Goal: Check status: Check status

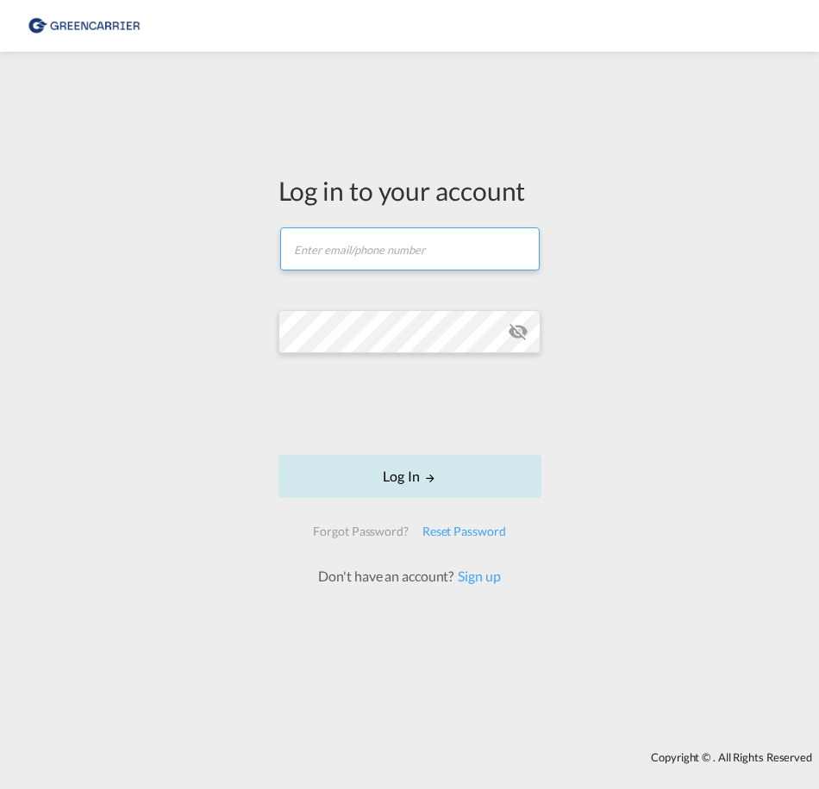
type input "OceanNovonesis.cph@scangl.com"
click at [442, 489] on button "Log In" at bounding box center [409, 476] width 263 height 43
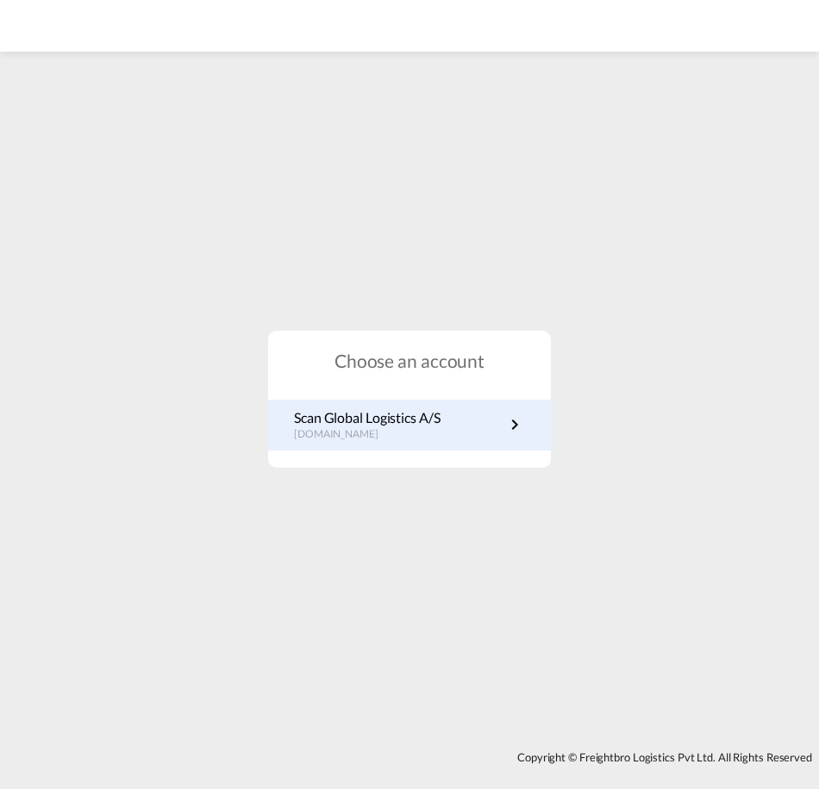
click at [448, 412] on link "Scan Global Logistics A/S dk.portal.greencarrier.com" at bounding box center [409, 425] width 231 height 34
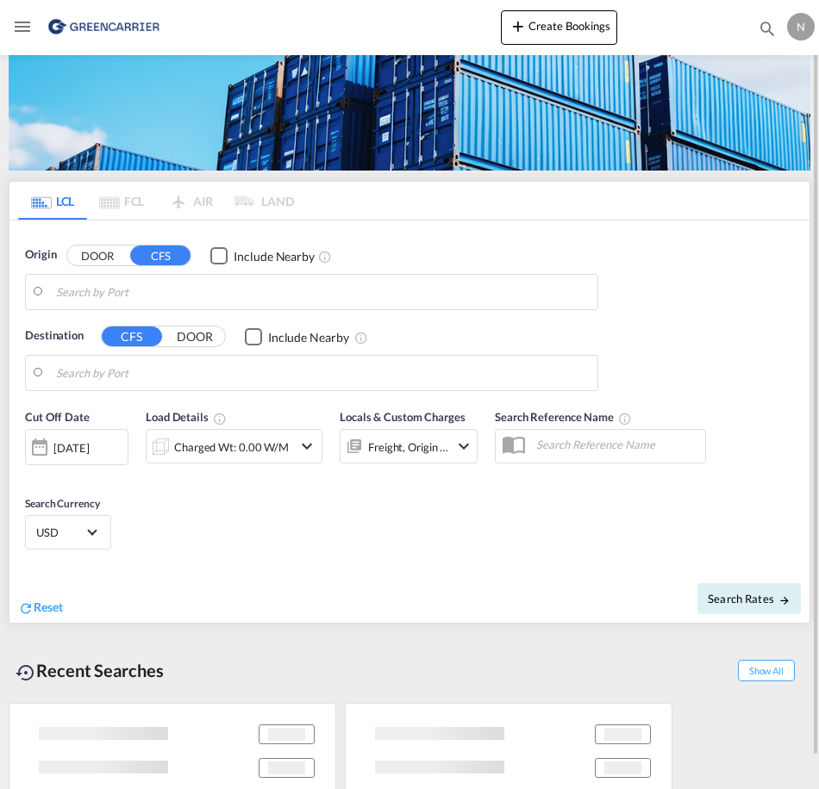
type input "[GEOGRAPHIC_DATA] ([GEOGRAPHIC_DATA]), DKCPH"
type input "[GEOGRAPHIC_DATA], [GEOGRAPHIC_DATA]"
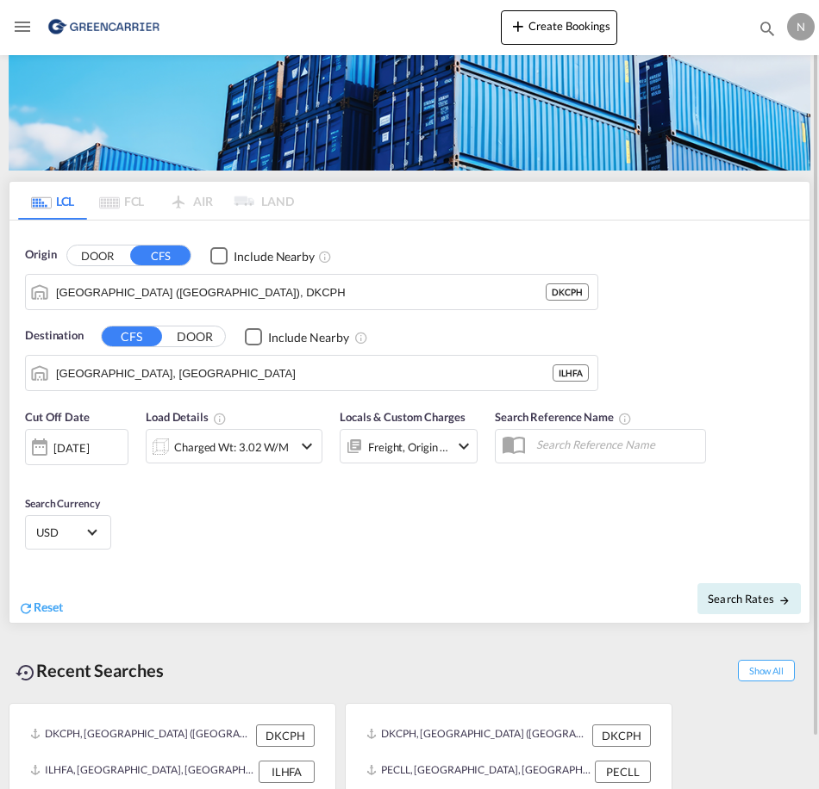
click at [23, 28] on md-icon "Toggle Mobile Navigation" at bounding box center [22, 26] width 21 height 21
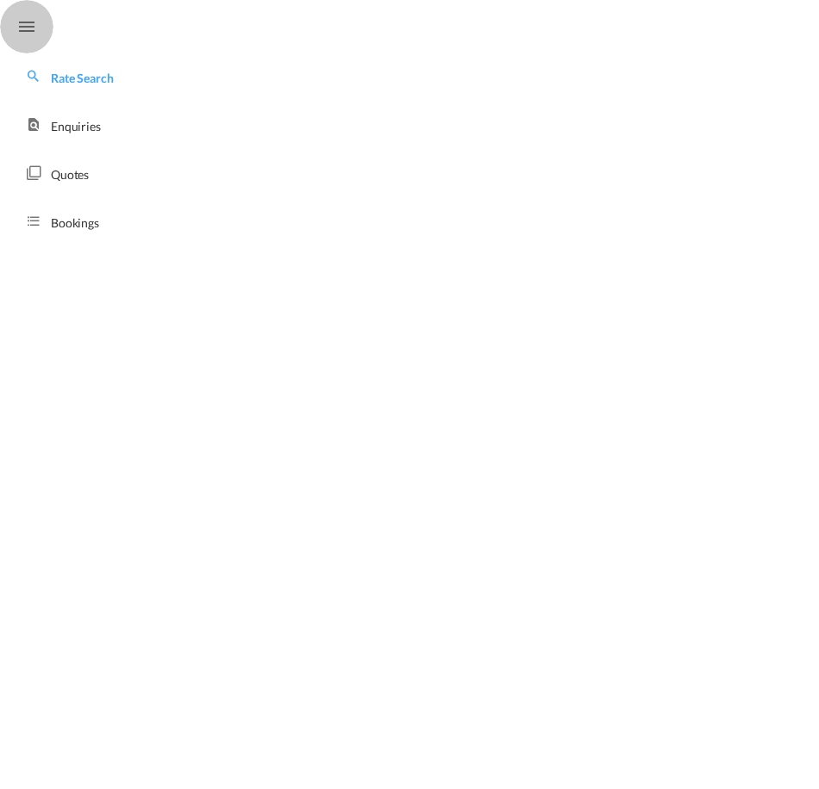
click at [23, 28] on md-icon "Toggle Mobile Navigation" at bounding box center [26, 26] width 21 height 21
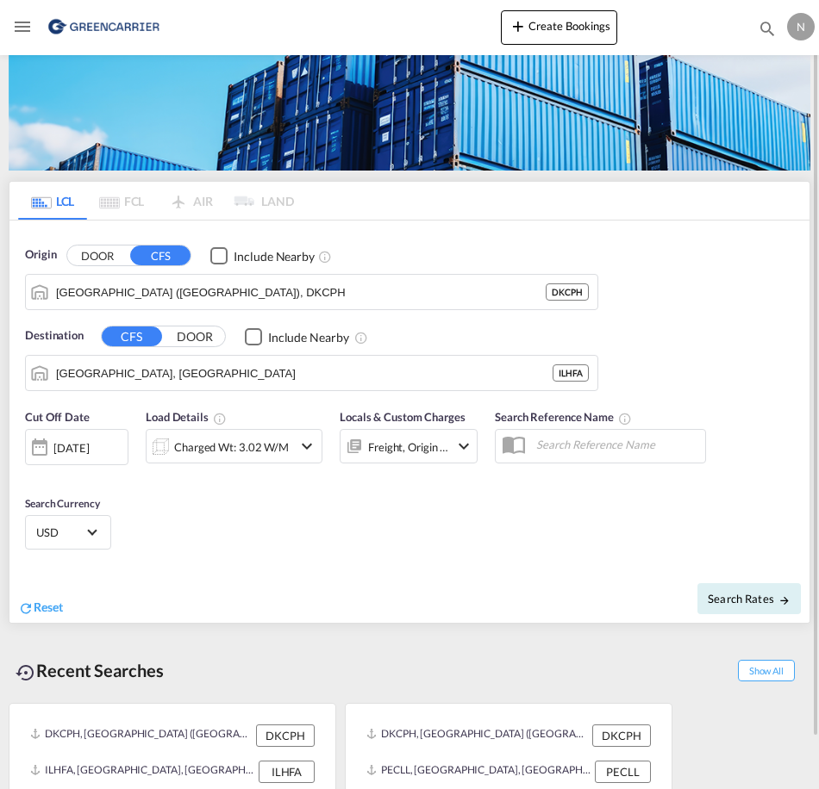
click at [772, 30] on md-icon "icon-magnify" at bounding box center [766, 28] width 19 height 19
click at [571, 28] on input at bounding box center [637, 28] width 215 height 30
paste input "SDILHFA060593"
type input "SDILHFA060593"
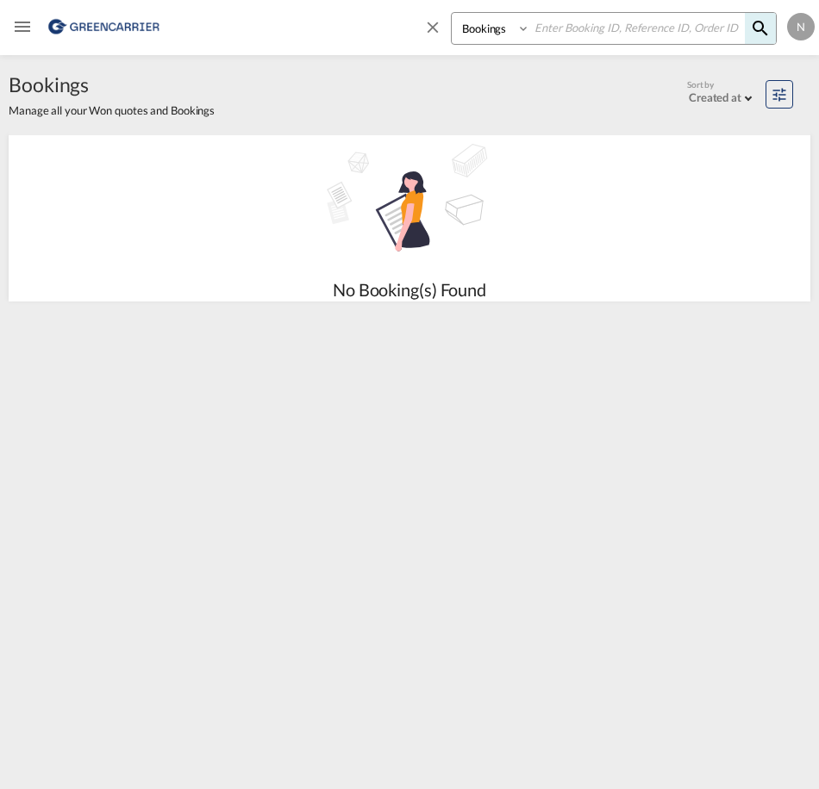
click at [607, 19] on input at bounding box center [637, 28] width 215 height 30
paste input "DKSGL01 MADMAB1 Scan Global Logistics A/S MADMA 15-10-25 Operation L Srv.lvl SE…"
type input "DKSGL01 MADMAB1 Scan Global Logistics A/S MADMA 15-10-25 Operation L Srv.lvl SE…"
click at [589, 33] on input at bounding box center [637, 28] width 215 height 30
paste input "CPH32106909"
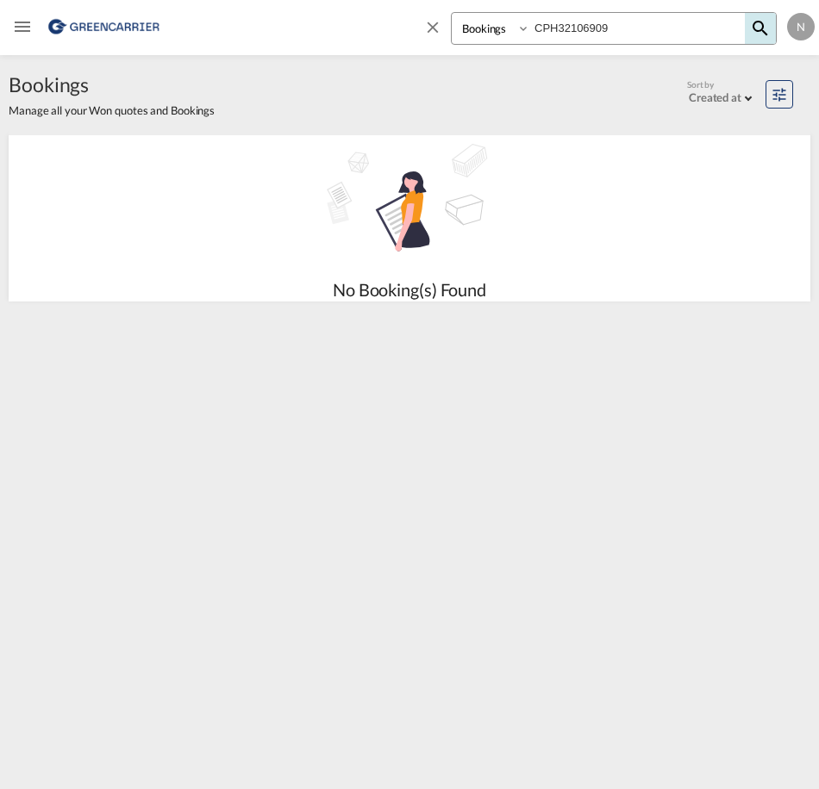
type input "CPH32106909"
click at [770, 31] on span at bounding box center [759, 28] width 31 height 31
